Goal: Use online tool/utility: Utilize a website feature to perform a specific function

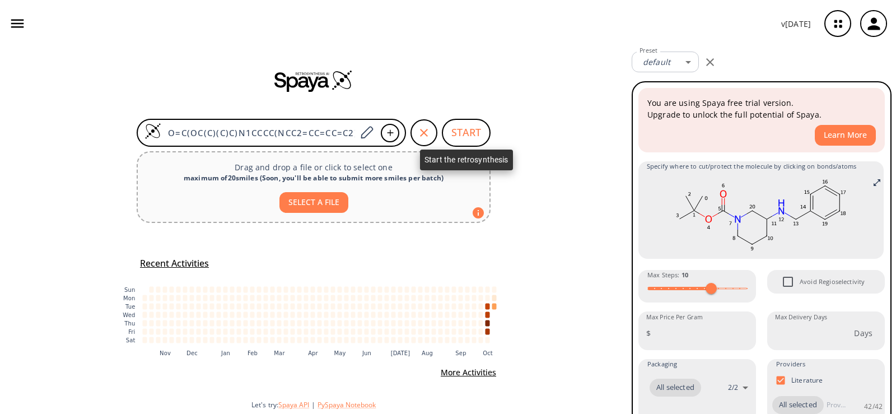
click at [468, 134] on button "START" at bounding box center [466, 133] width 49 height 28
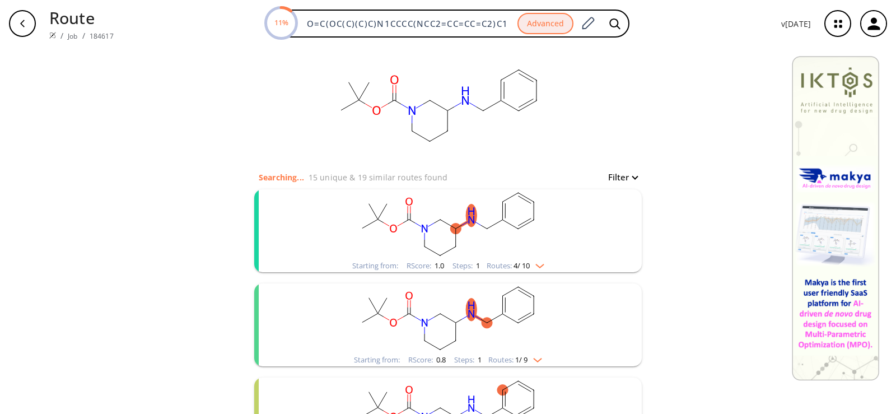
click at [461, 226] on rect "clusters" at bounding box center [448, 224] width 291 height 70
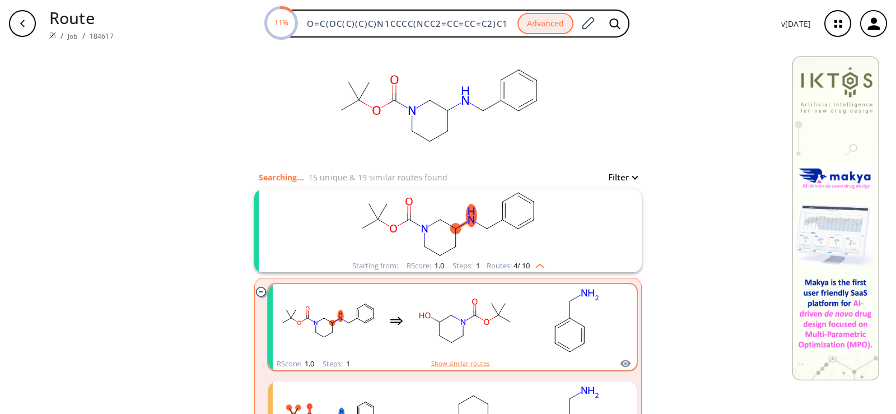
click at [393, 332] on div "clusters" at bounding box center [453, 320] width 350 height 73
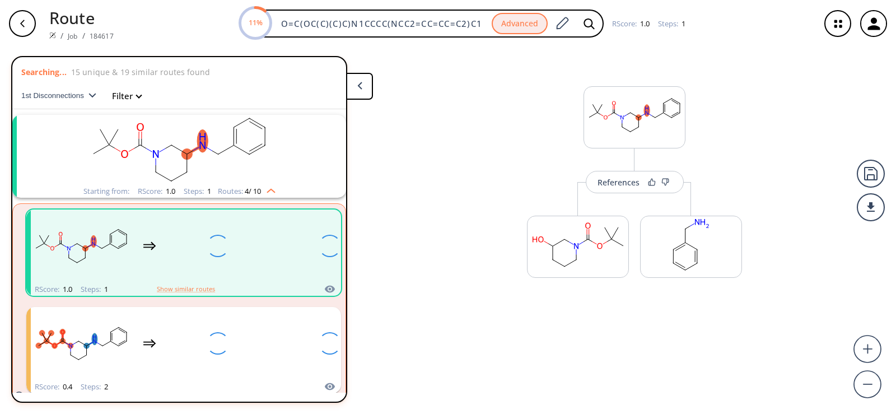
scroll to position [26, 0]
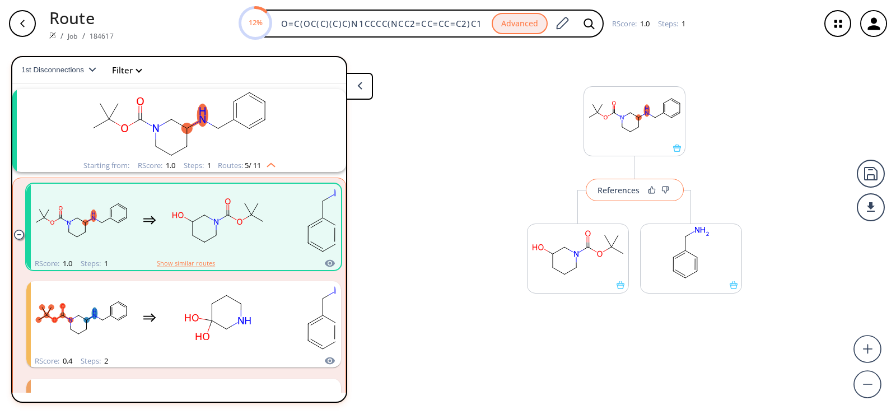
click at [618, 194] on div "References" at bounding box center [619, 190] width 42 height 7
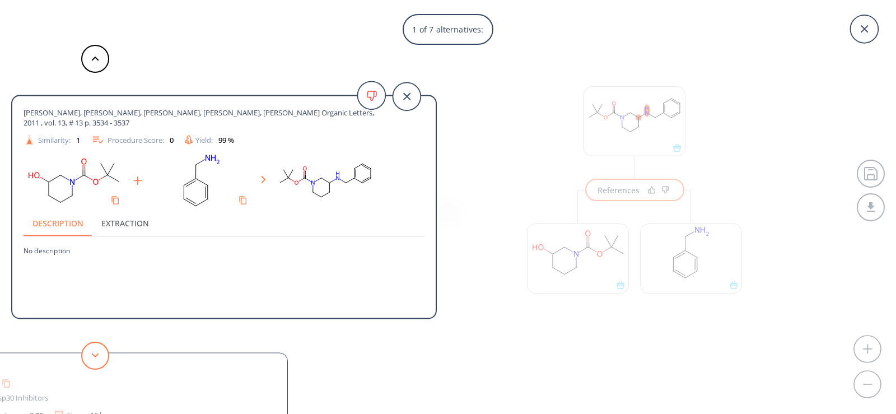
click at [95, 356] on polygon at bounding box center [95, 355] width 7 height 4
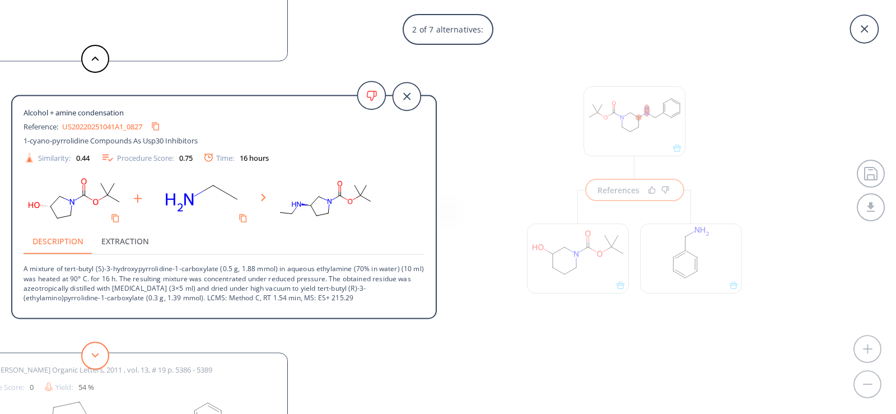
click at [95, 356] on polygon at bounding box center [95, 355] width 7 height 4
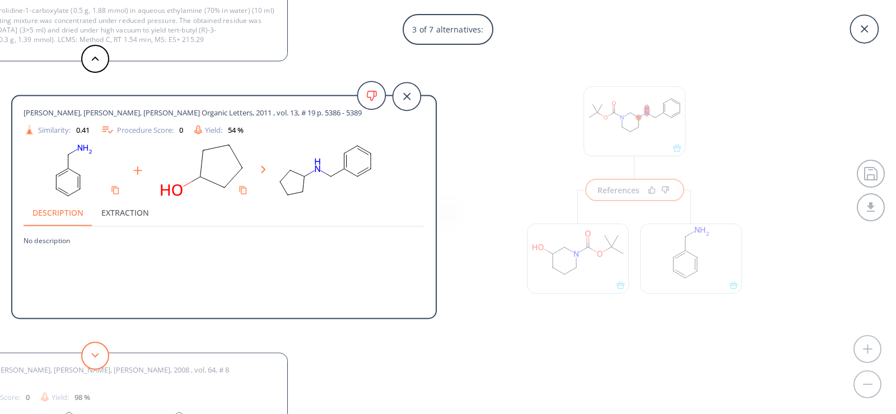
click at [95, 356] on polygon at bounding box center [95, 355] width 7 height 4
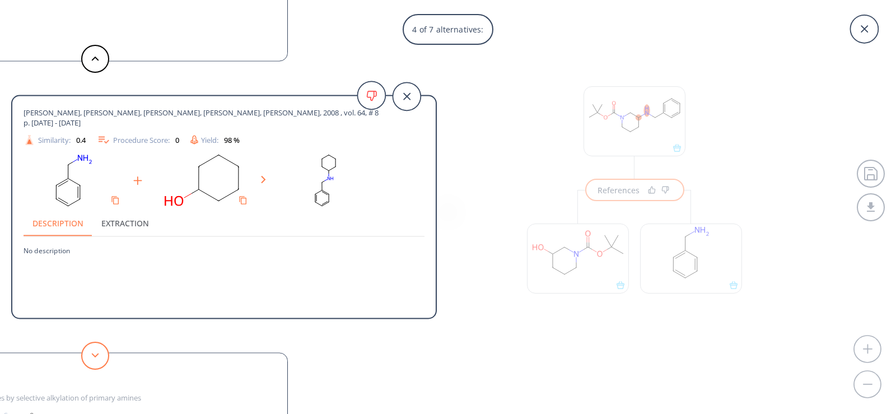
click at [95, 356] on polygon at bounding box center [95, 355] width 7 height 4
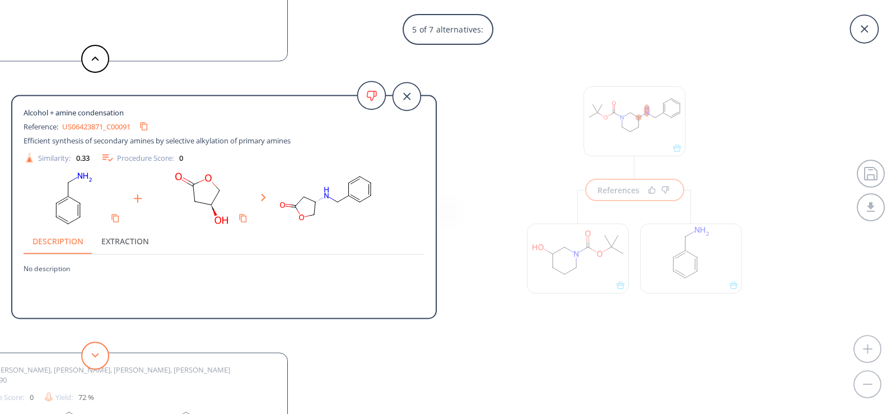
click at [95, 356] on polygon at bounding box center [95, 355] width 7 height 4
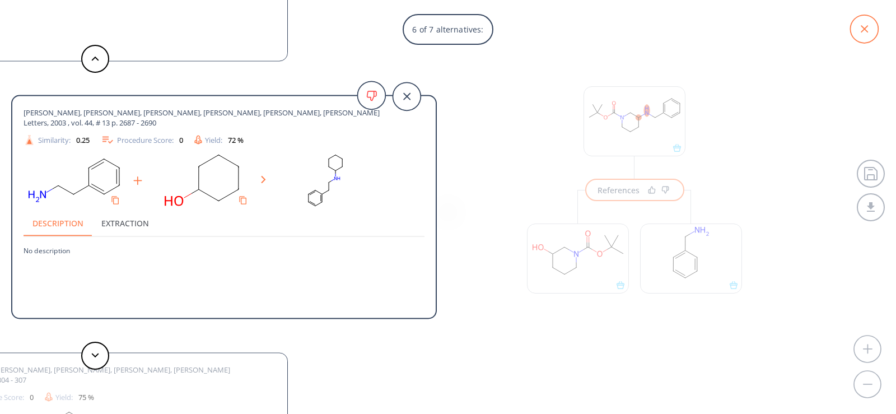
click at [877, 25] on icon at bounding box center [865, 29] width 28 height 28
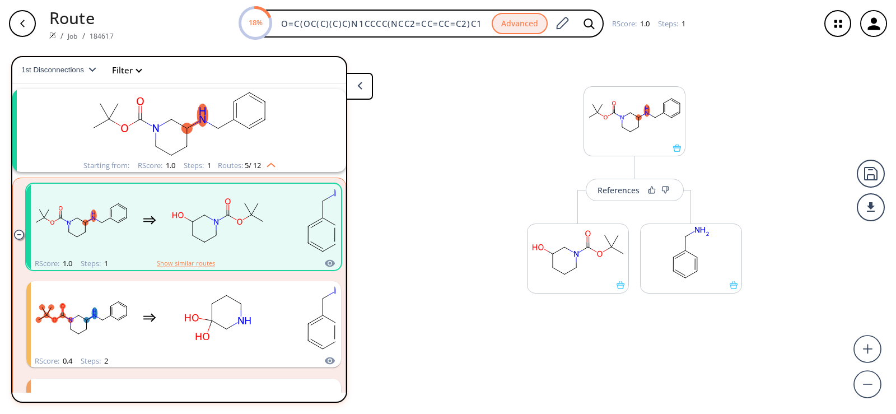
drag, startPoint x: 482, startPoint y: 20, endPoint x: 0, endPoint y: -21, distance: 483.6
click at [0, 0] on html "Route / Job / 184617 18% O=C(OC(C)(C)C)N1CCCC(NCC2=CC=CC=C2)C1 Advanced RScore …" at bounding box center [448, 207] width 896 height 414
paste input "CC(OC(N1CCC(NCC2=CC=CC=C2)CC1)=O)(C)C"
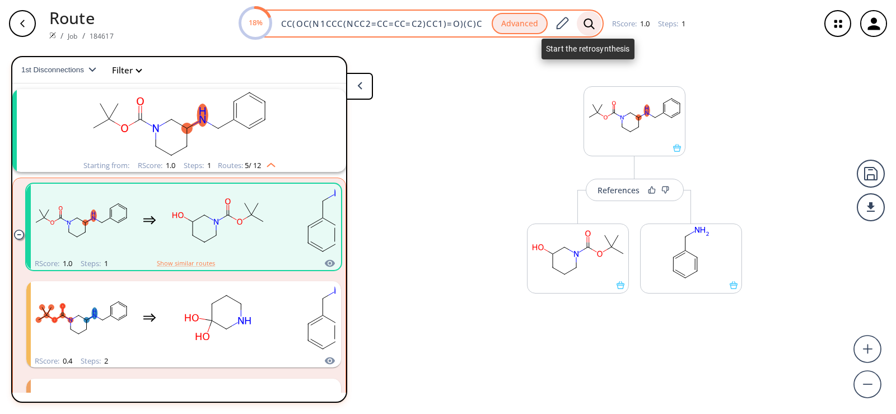
type input "CC(OC(N1CCC(NCC2=CC=CC=C2)CC1)=O)(C)C"
click at [594, 22] on div at bounding box center [589, 23] width 25 height 25
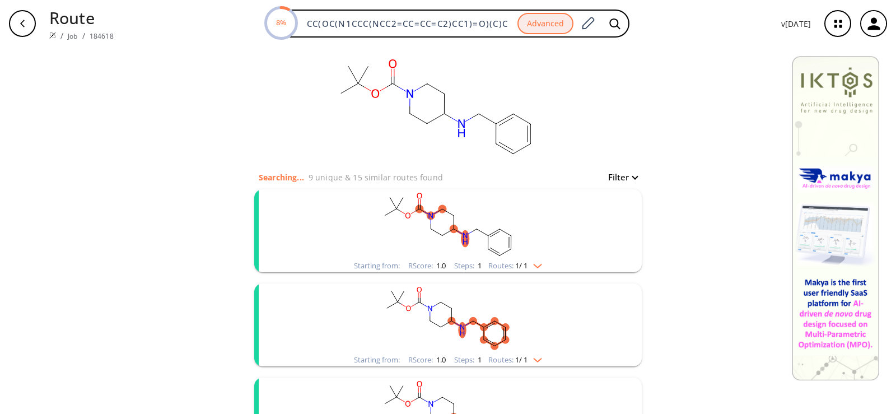
click at [456, 227] on rect "clusters" at bounding box center [448, 224] width 291 height 70
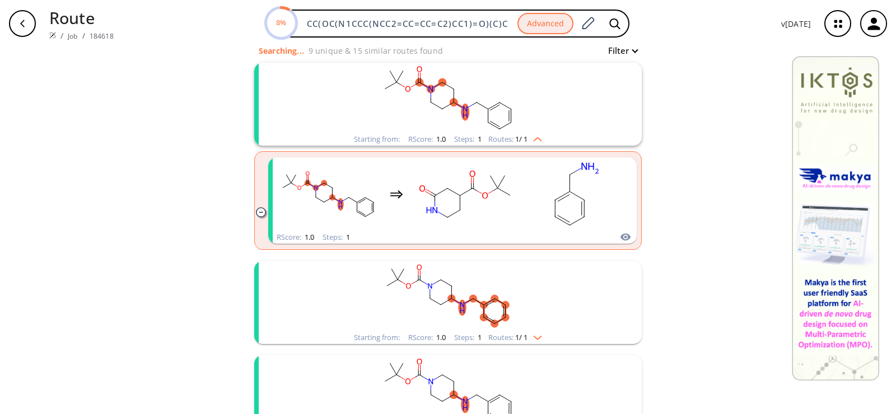
scroll to position [168, 0]
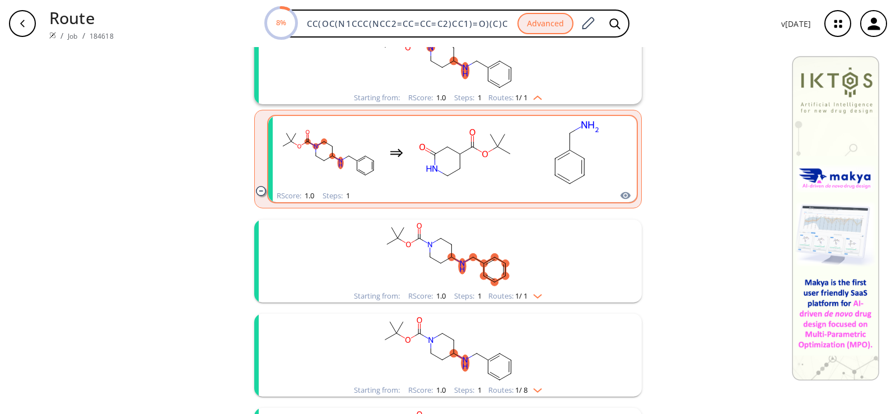
click at [532, 166] on rect "clusters" at bounding box center [577, 153] width 101 height 70
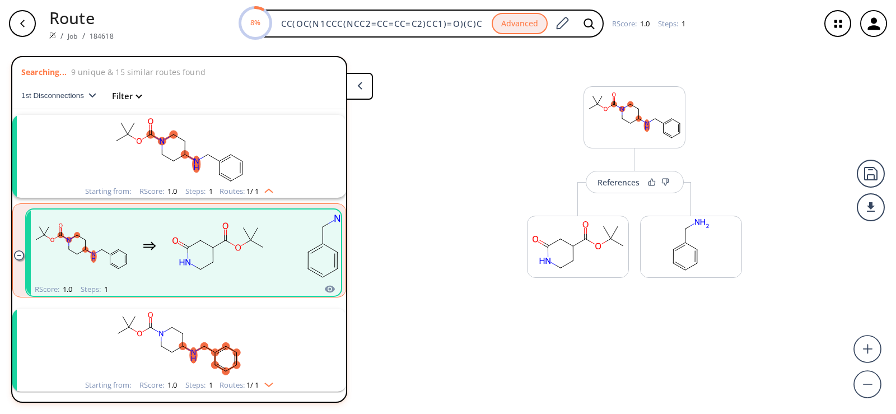
scroll to position [26, 0]
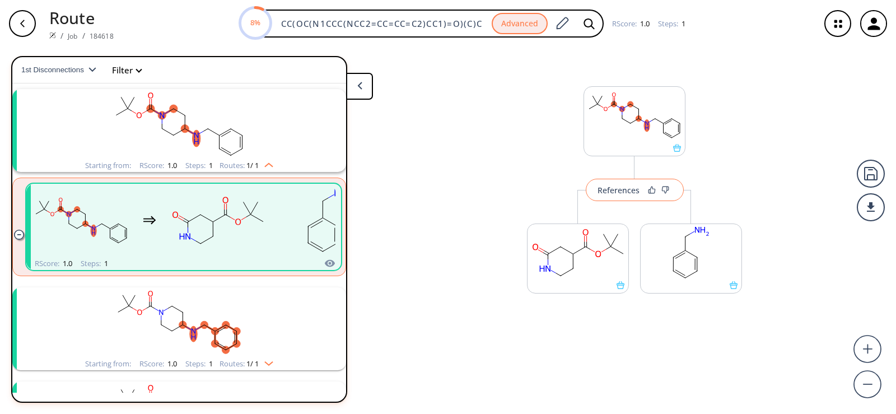
click at [612, 190] on div "References" at bounding box center [619, 190] width 42 height 7
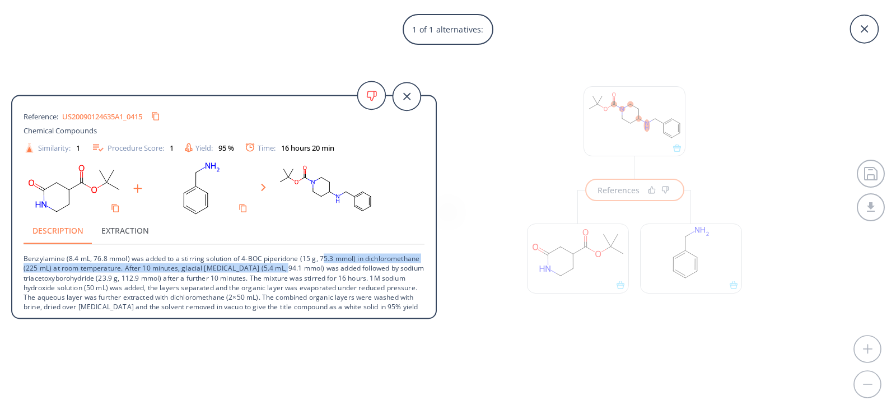
drag, startPoint x: 323, startPoint y: 258, endPoint x: 335, endPoint y: 266, distance: 14.0
click at [335, 266] on p "Benzylamine (8.4 mL, 76.8 mmol) was added to a stirring solution of 4-BOC piper…" at bounding box center [224, 283] width 401 height 76
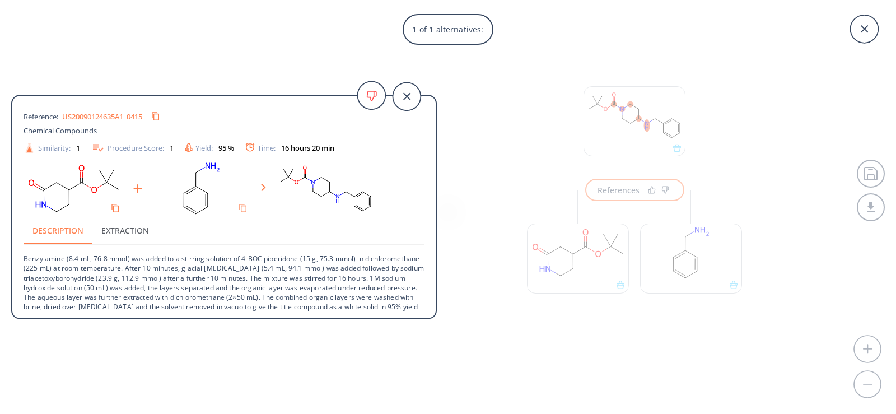
click at [192, 299] on p "Benzylamine (8.4 mL, 76.8 mmol) was added to a stirring solution of 4-BOC piper…" at bounding box center [224, 283] width 401 height 76
